Goal: Transaction & Acquisition: Purchase product/service

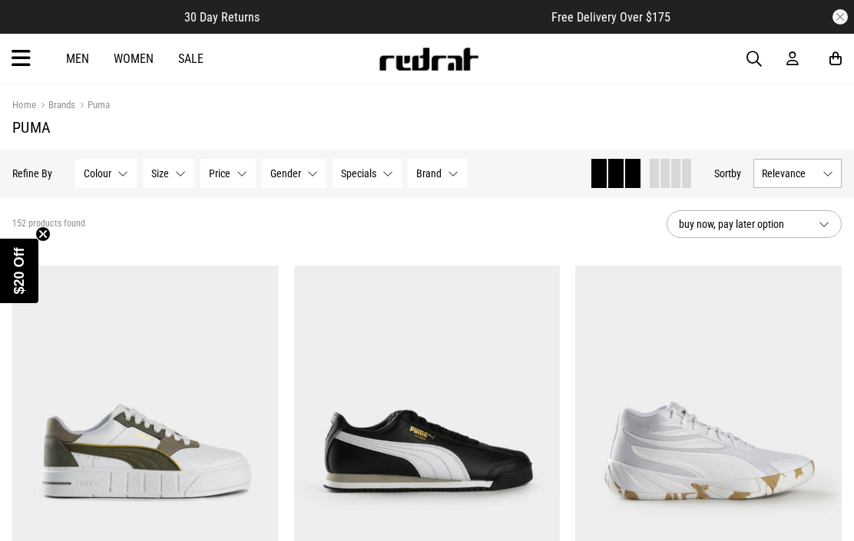
click at [805, 51] on div at bounding box center [807, 58] width 43 height 15
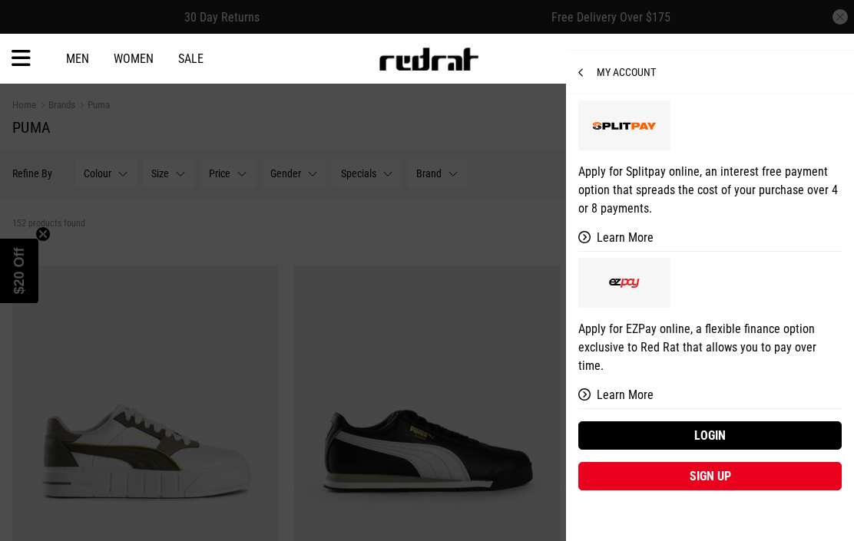
click at [749, 422] on link "Login" at bounding box center [709, 436] width 263 height 28
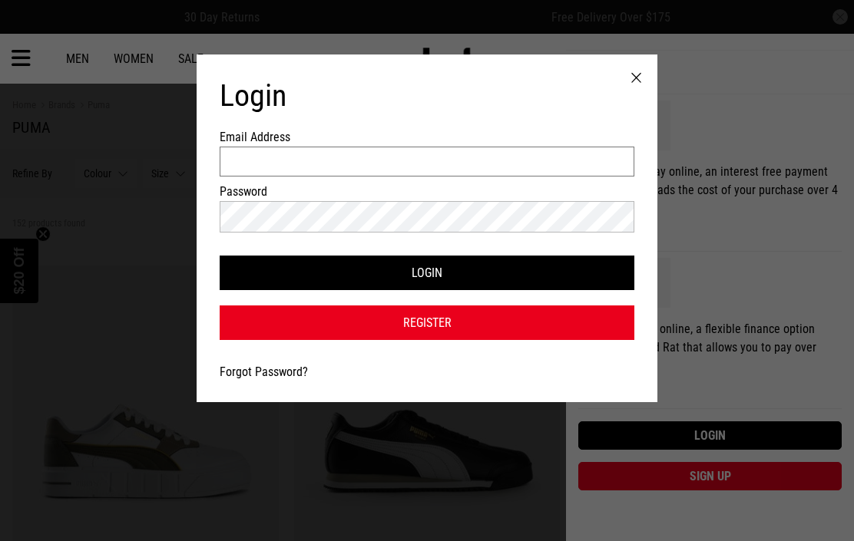
click at [594, 177] on input "Email Address" at bounding box center [427, 162] width 415 height 30
type input "**********"
click at [427, 280] on button "Login" at bounding box center [427, 273] width 415 height 35
click at [237, 283] on button "Login" at bounding box center [427, 273] width 415 height 35
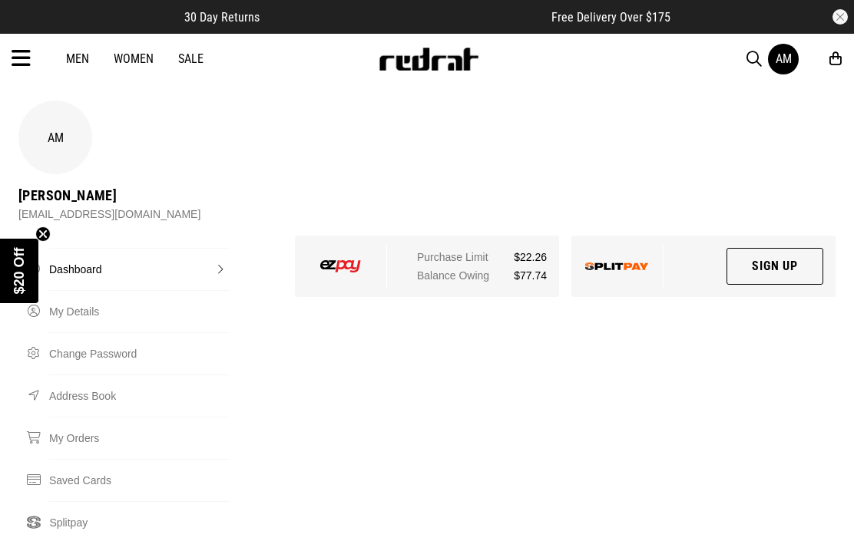
click at [74, 51] on link "Men" at bounding box center [77, 58] width 23 height 15
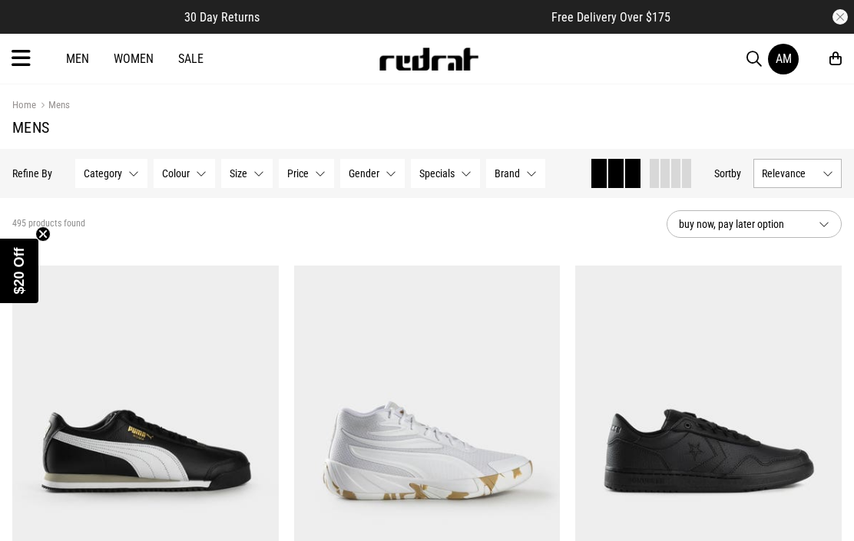
click at [111, 181] on button "Category None selected" at bounding box center [111, 173] width 72 height 29
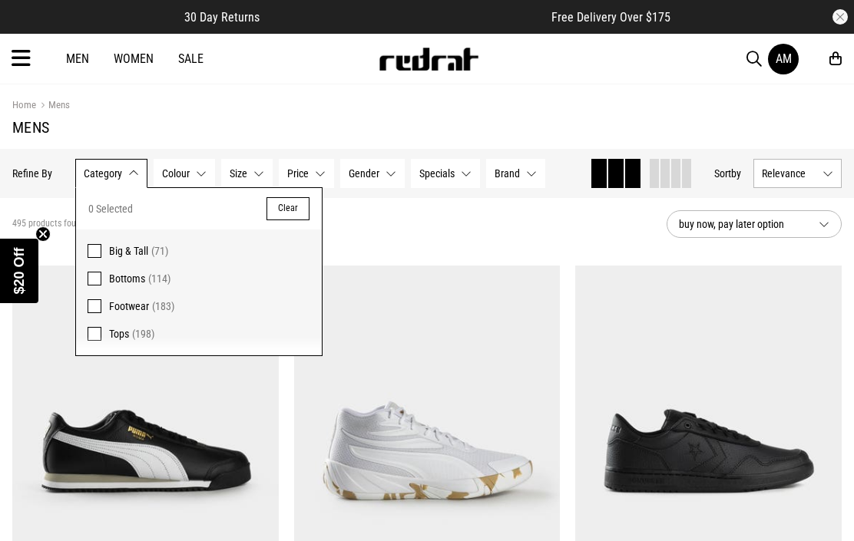
click at [123, 245] on span "Big & Tall" at bounding box center [128, 251] width 39 height 12
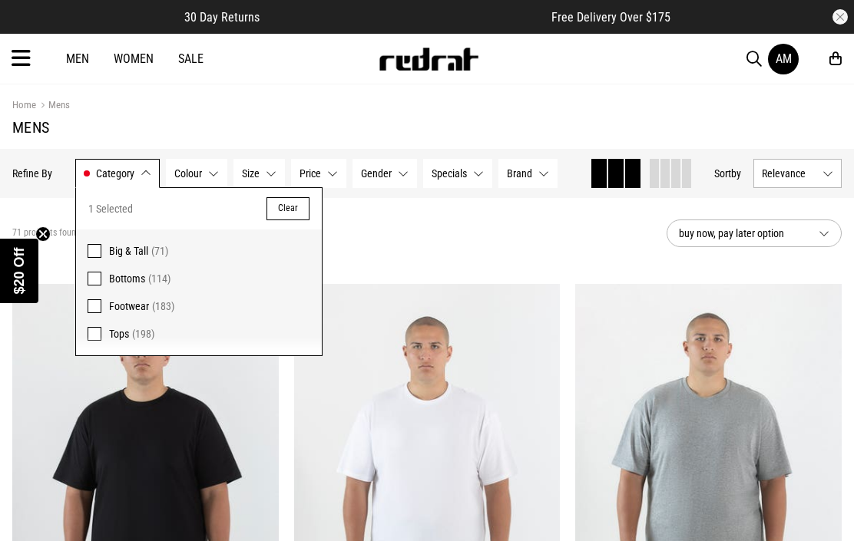
click at [266, 163] on button "Size None selected" at bounding box center [258, 173] width 51 height 29
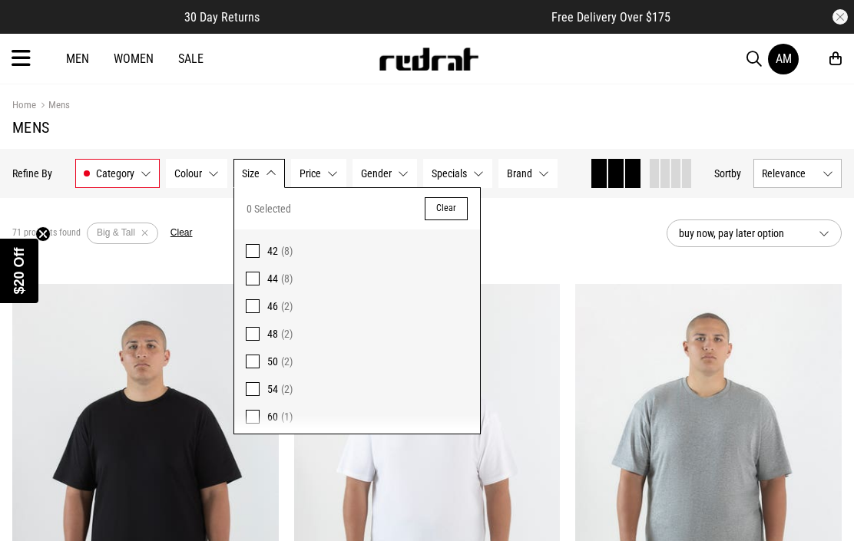
click at [23, 99] on link "Home" at bounding box center [24, 105] width 24 height 12
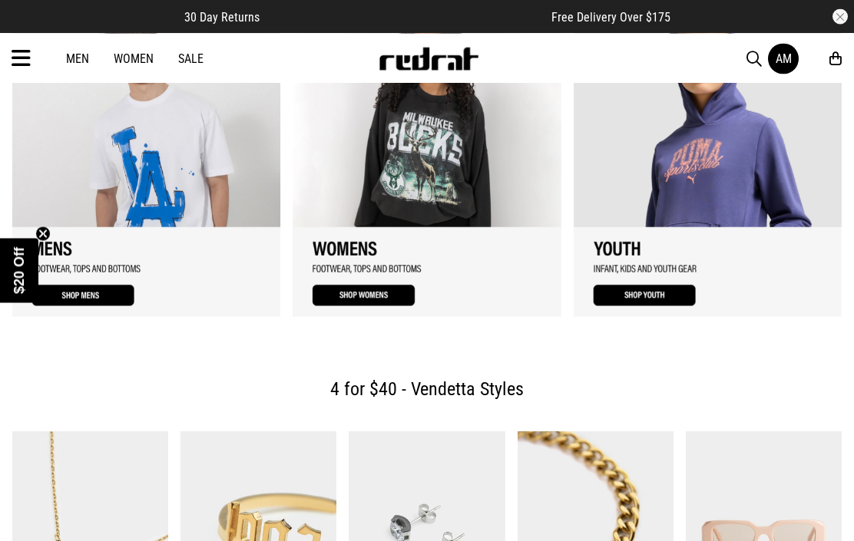
scroll to position [1573, 0]
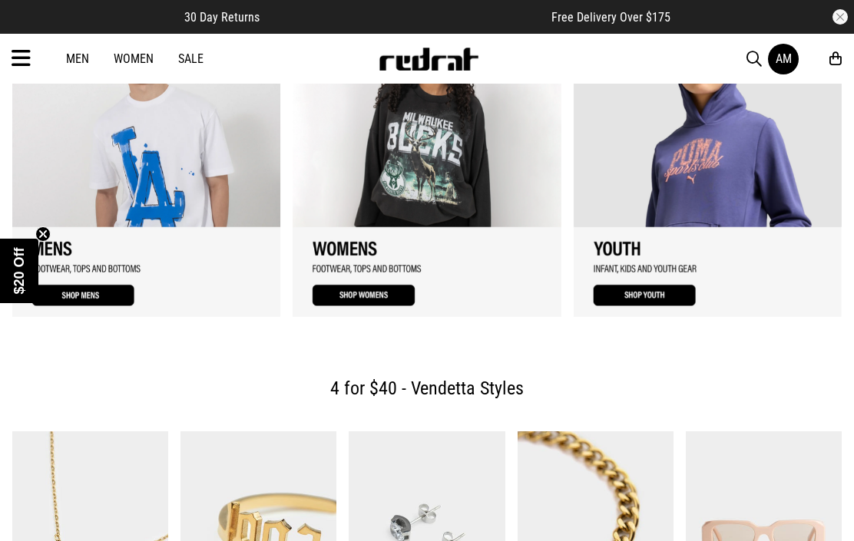
click at [151, 257] on link "1 / 3" at bounding box center [146, 160] width 268 height 314
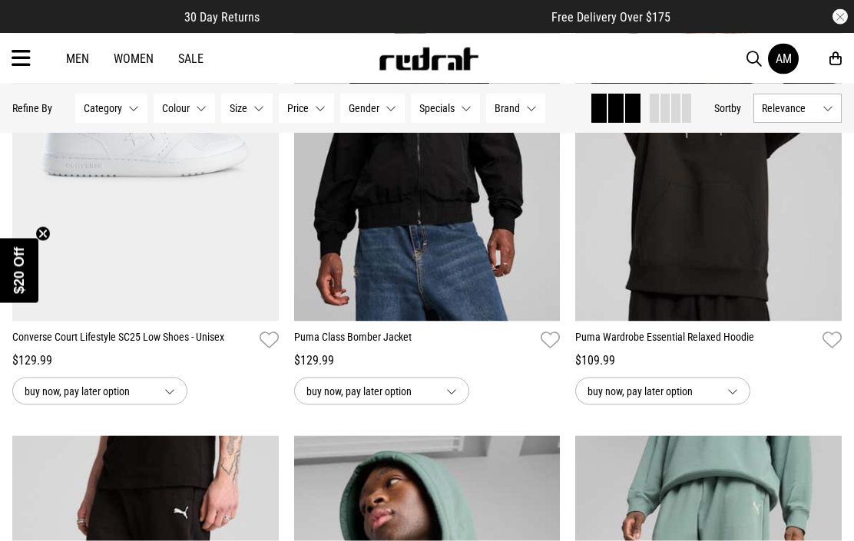
scroll to position [804, 0]
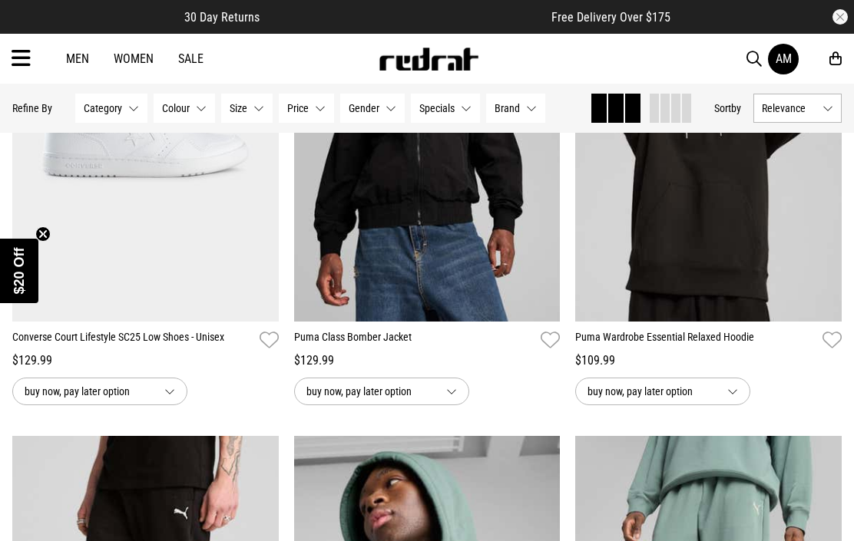
click at [514, 103] on span "Brand" at bounding box center [507, 108] width 25 height 12
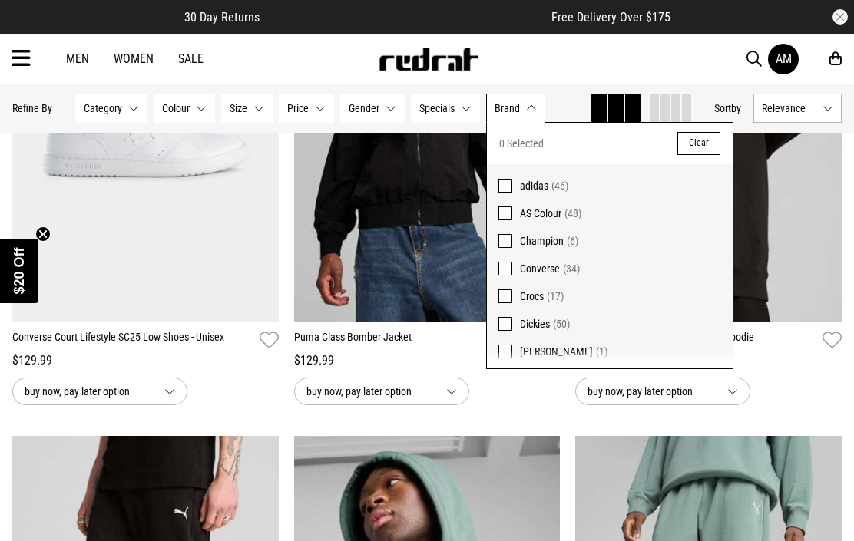
click at [527, 216] on span "AS Colour" at bounding box center [540, 213] width 41 height 12
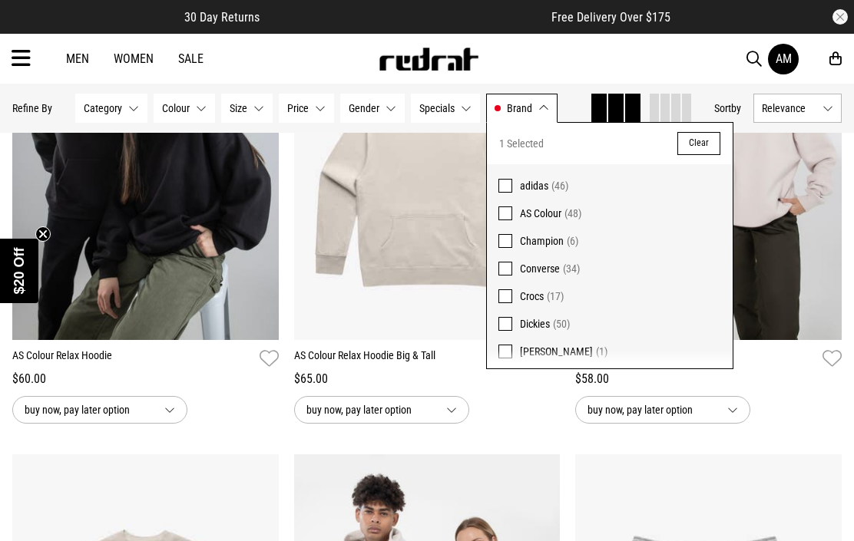
click at [333, 61] on div "Men Women Sale AM Hi, [PERSON_NAME] New Back Footwear Back Mens Back Womens Bac…" at bounding box center [427, 59] width 854 height 50
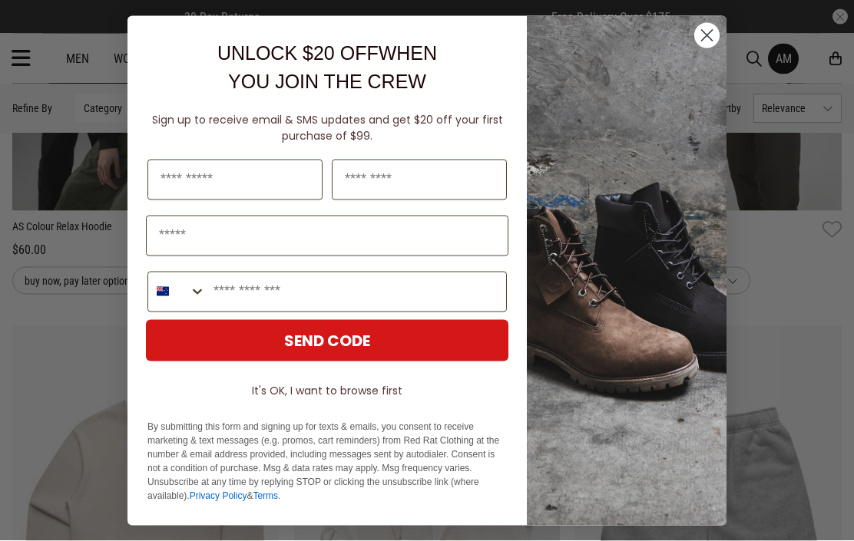
scroll to position [935, 0]
click at [700, 48] on circle "Close dialog" at bounding box center [706, 34] width 25 height 25
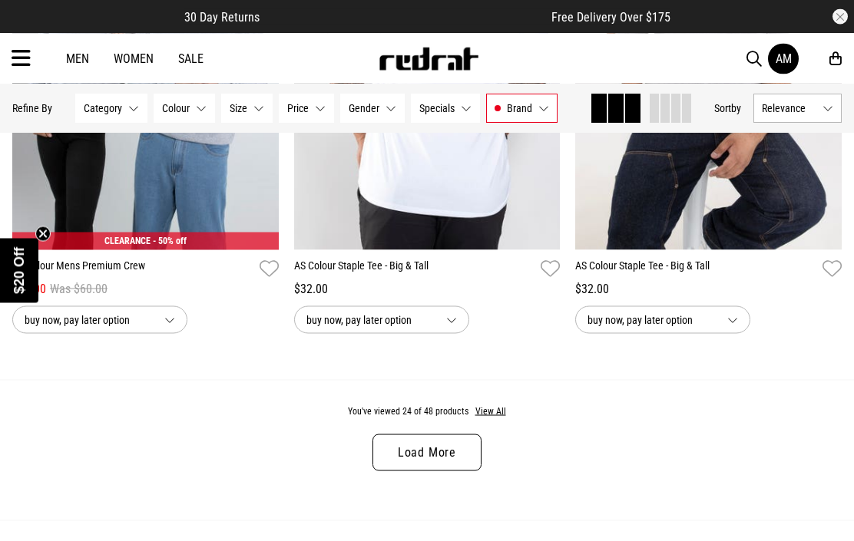
scroll to position [3817, 0]
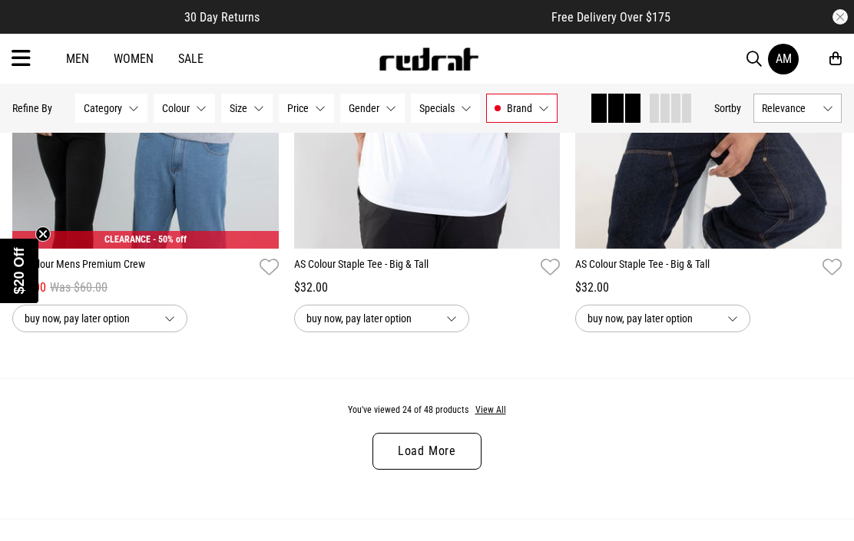
click at [488, 418] on button "View All" at bounding box center [491, 411] width 32 height 14
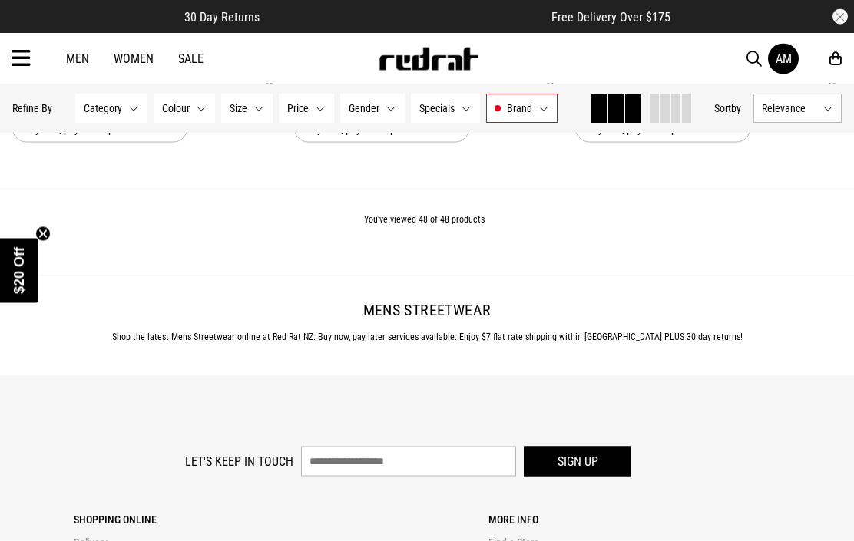
scroll to position [7972, 0]
